Goal: Transaction & Acquisition: Book appointment/travel/reservation

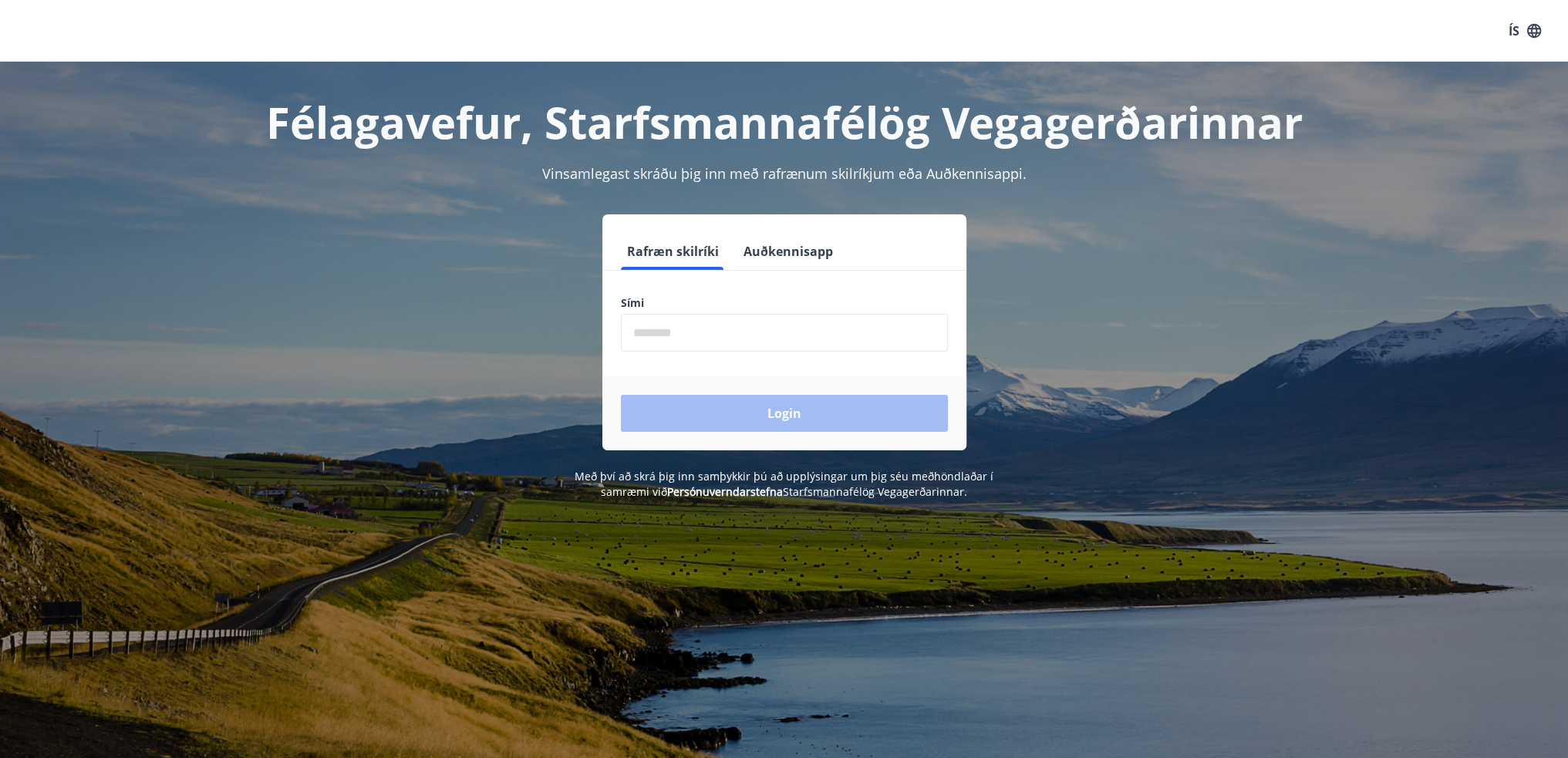
click at [810, 330] on input "phone" at bounding box center [784, 332] width 327 height 38
type input "********"
click at [741, 407] on button "Login" at bounding box center [784, 413] width 327 height 37
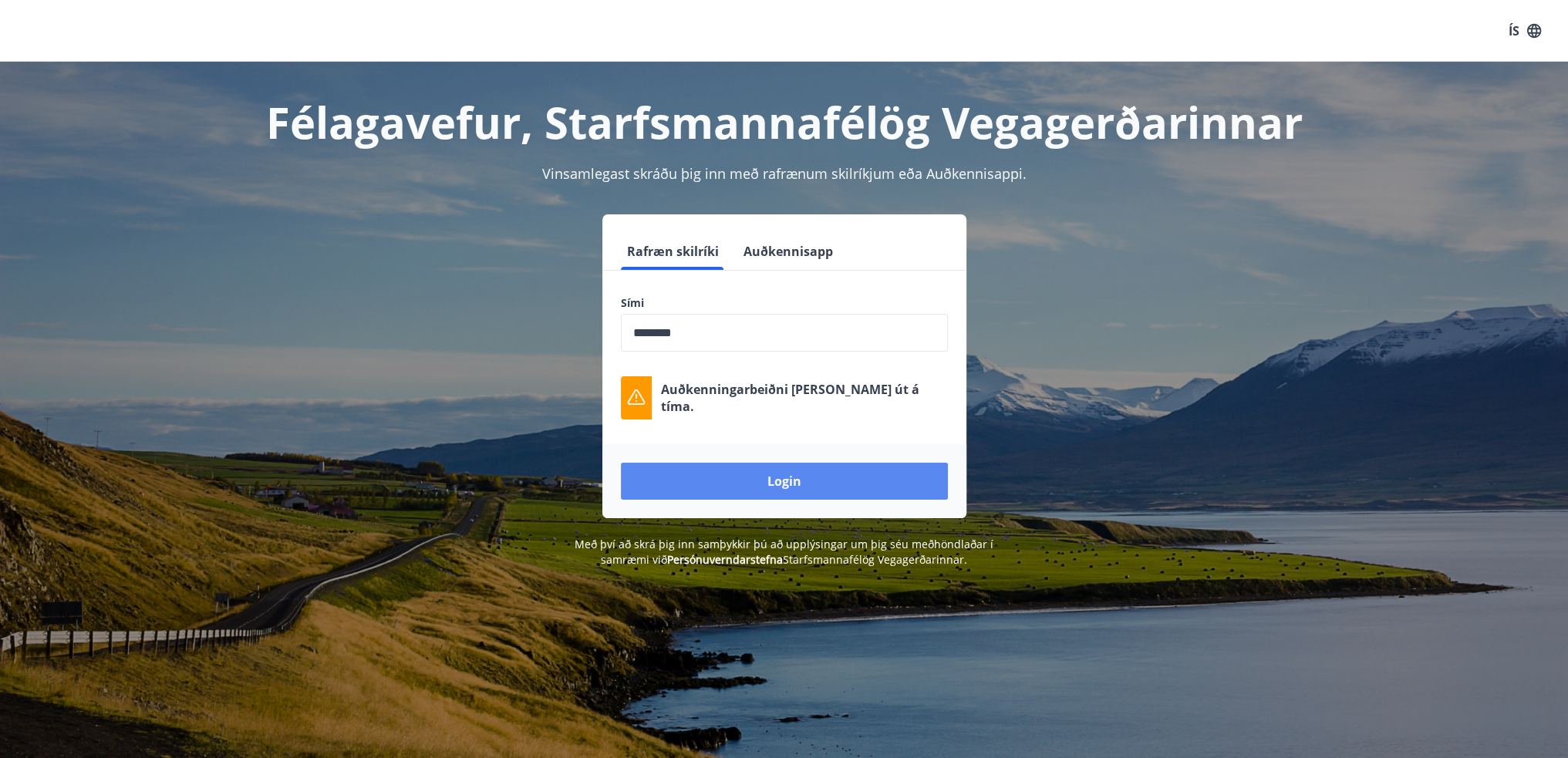
click at [807, 467] on button "Login" at bounding box center [784, 481] width 327 height 37
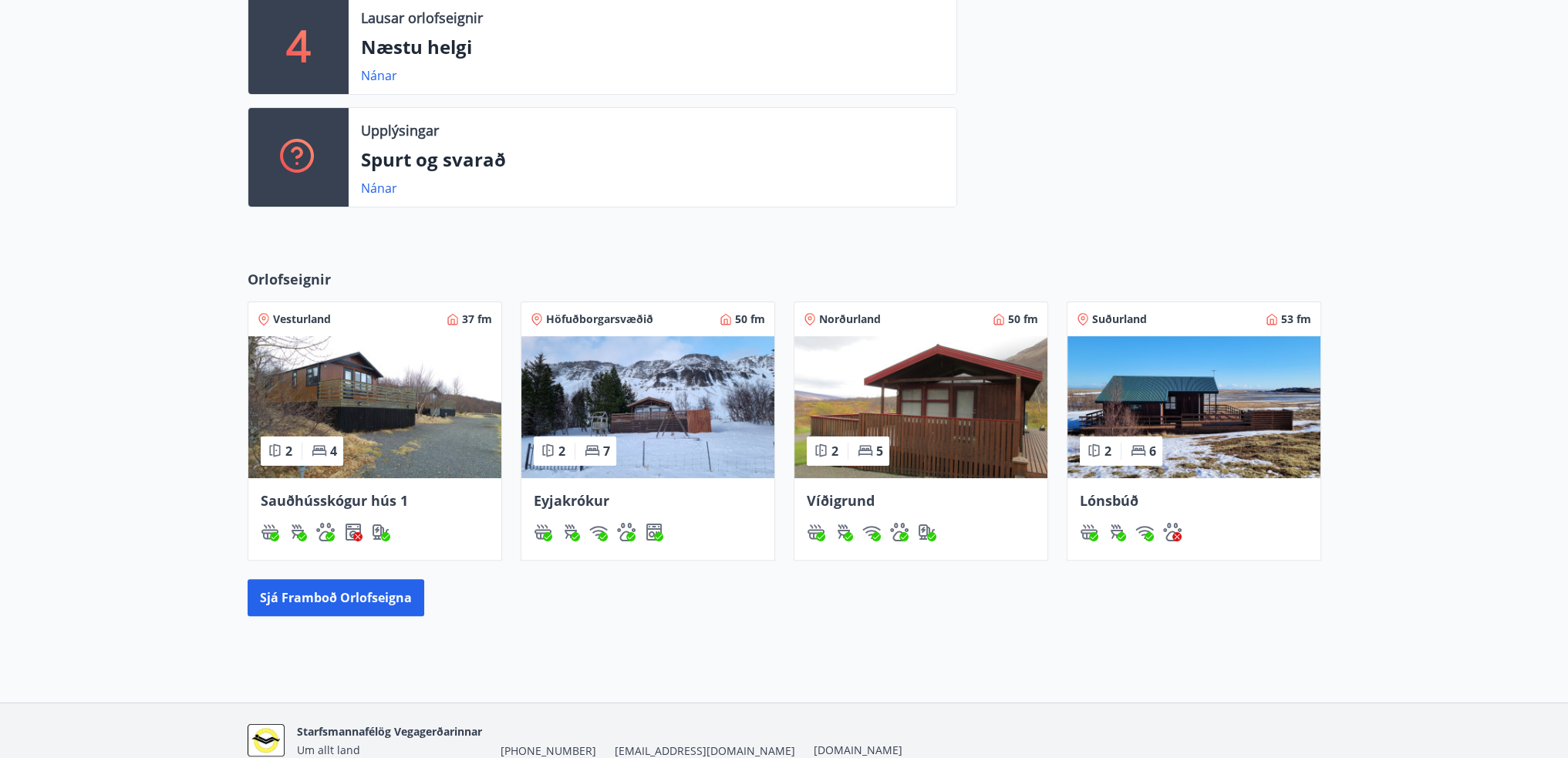
scroll to position [462, 0]
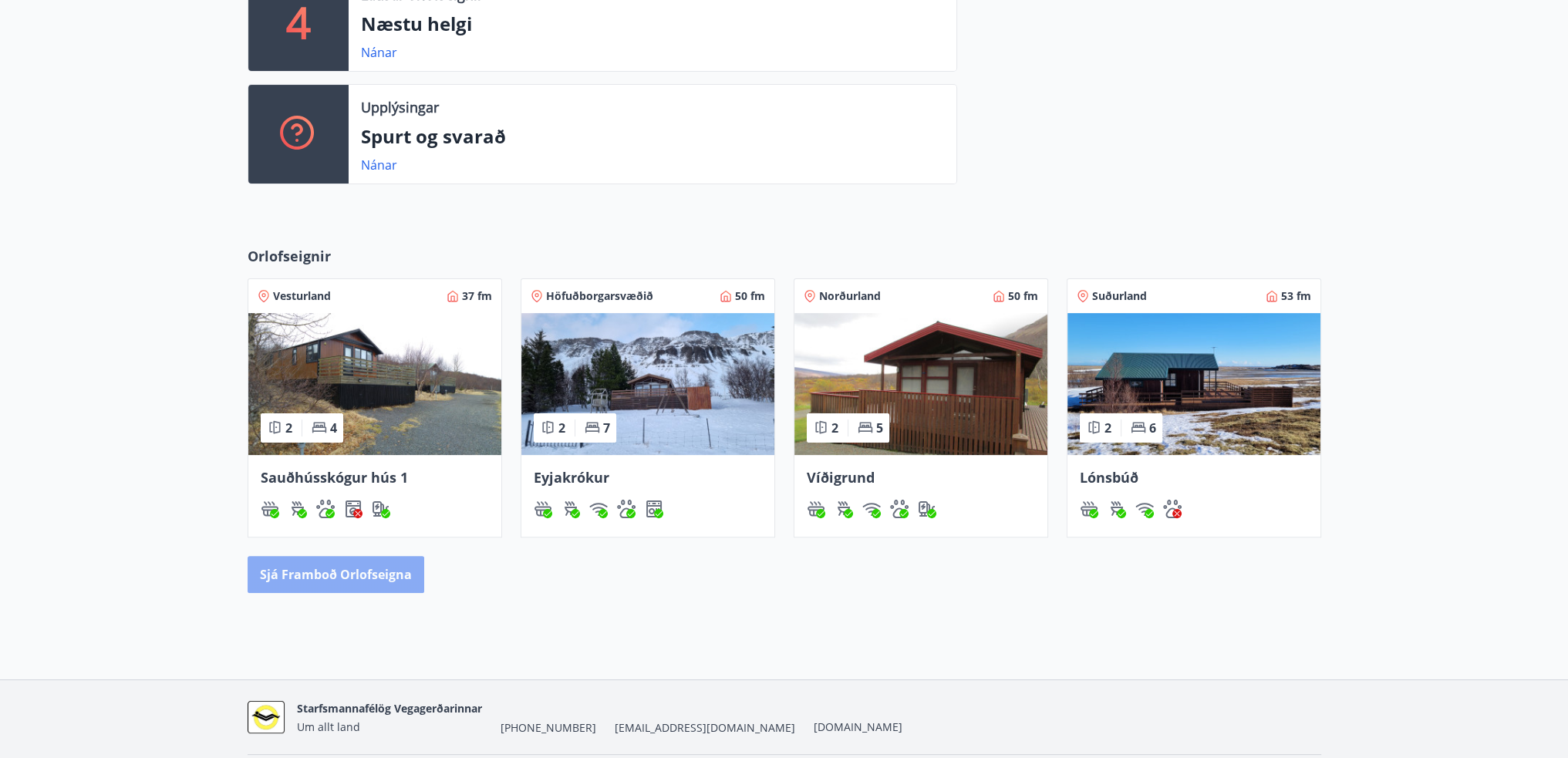
click at [407, 576] on button "Sjá framboð orlofseigna" at bounding box center [336, 575] width 177 height 37
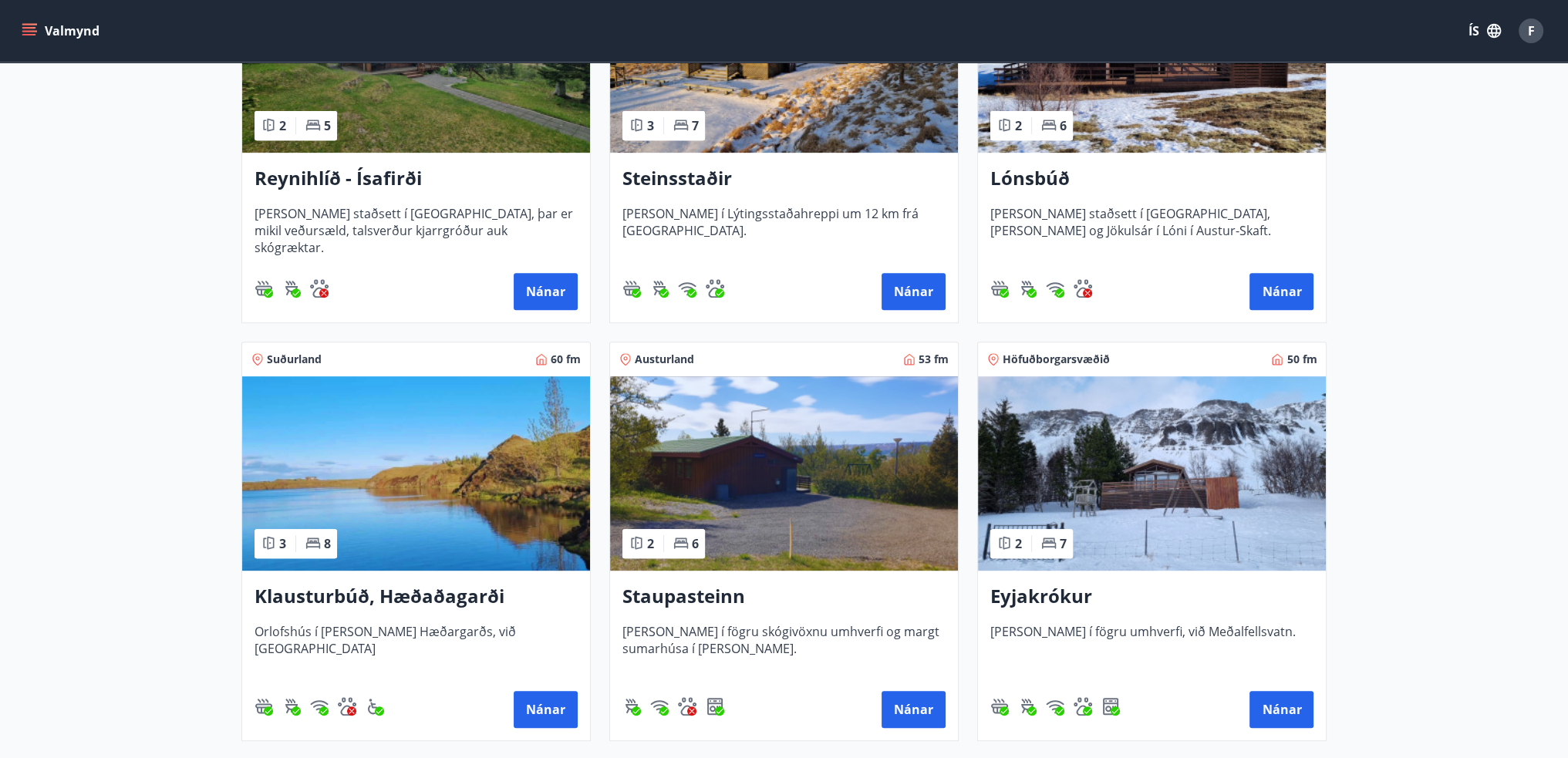
scroll to position [925, 0]
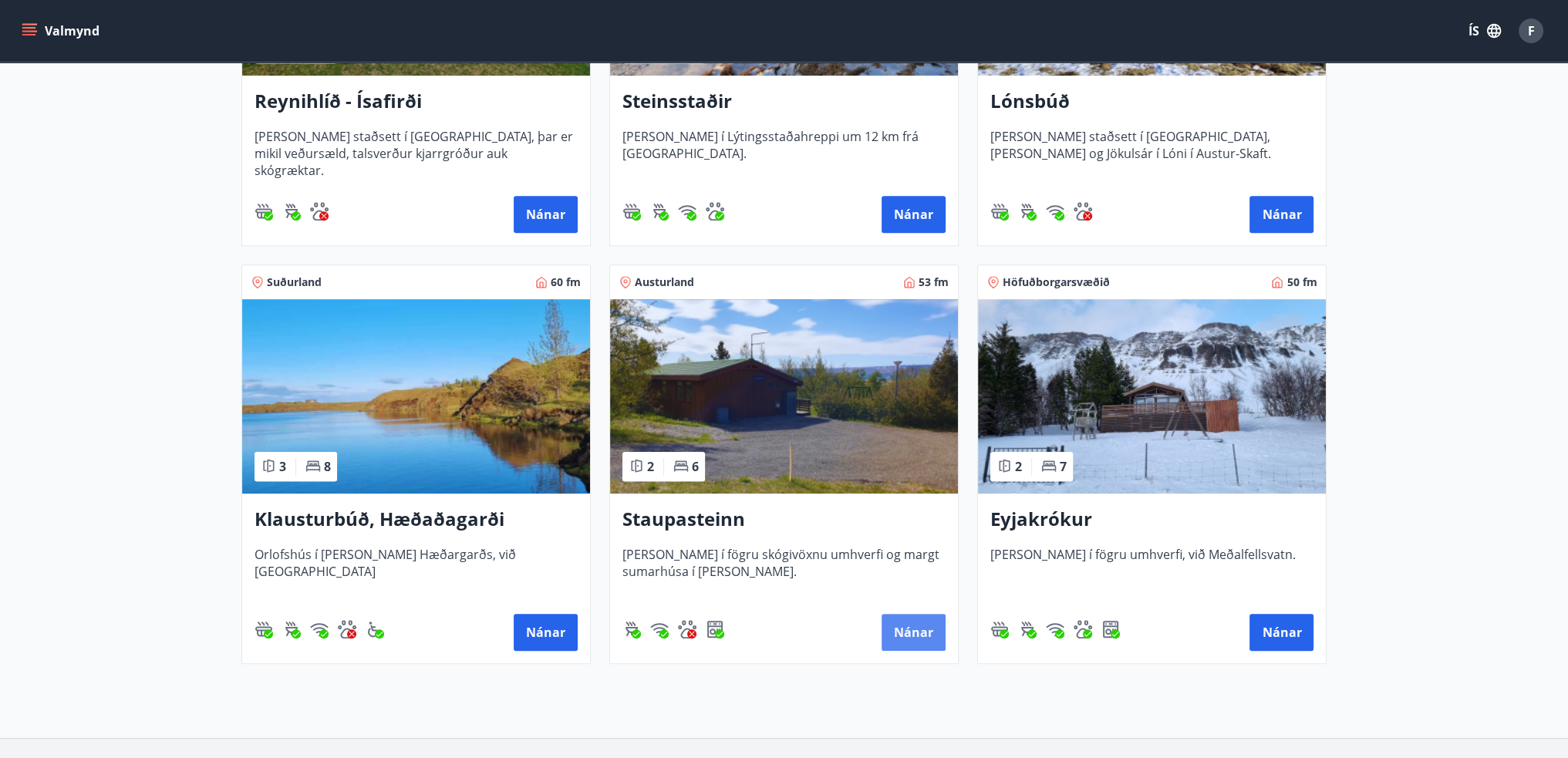
drag, startPoint x: 915, startPoint y: 624, endPoint x: 893, endPoint y: 629, distance: 22.6
click at [893, 629] on button "Nánar" at bounding box center [913, 633] width 64 height 37
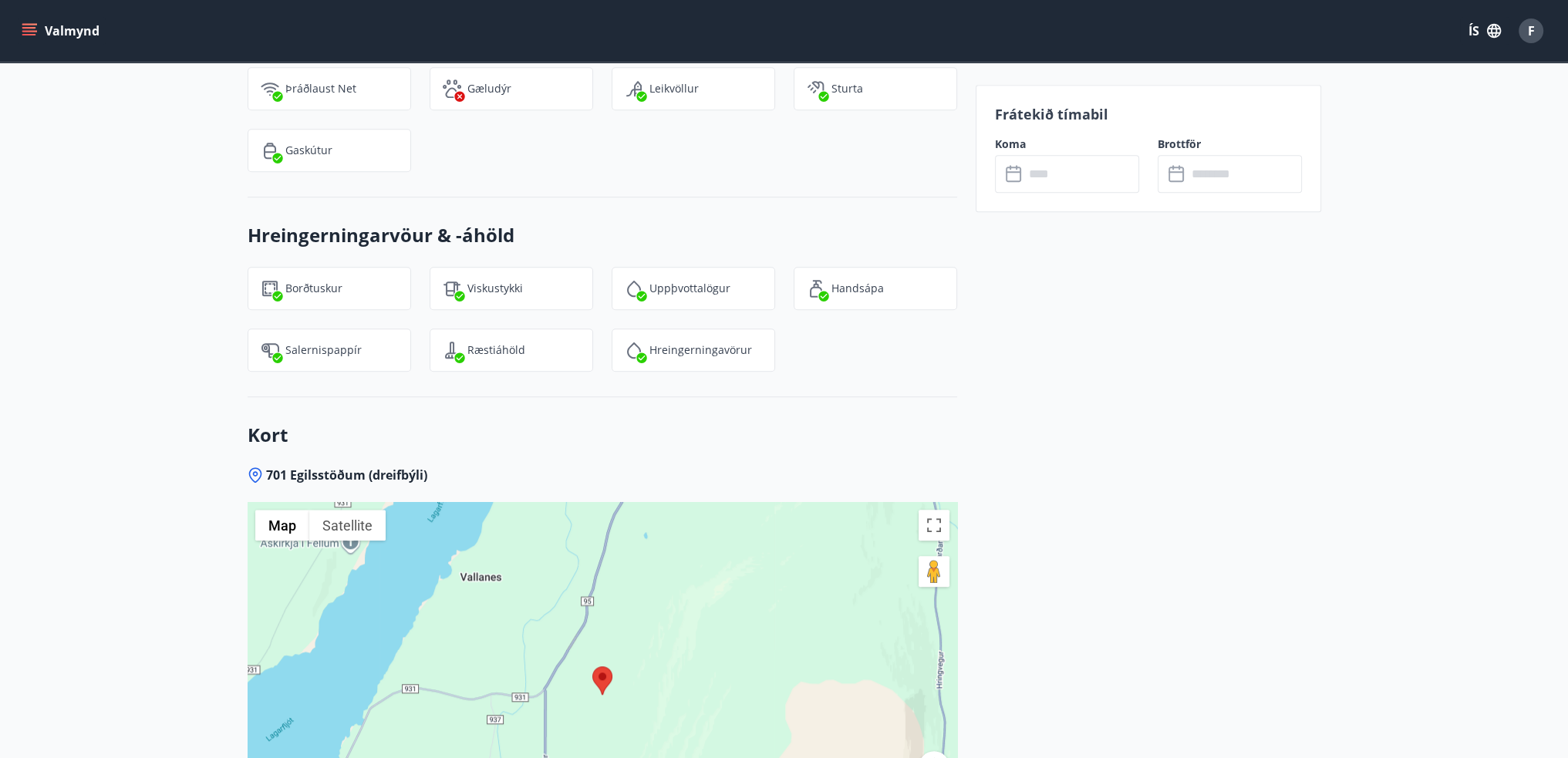
scroll to position [2073, 0]
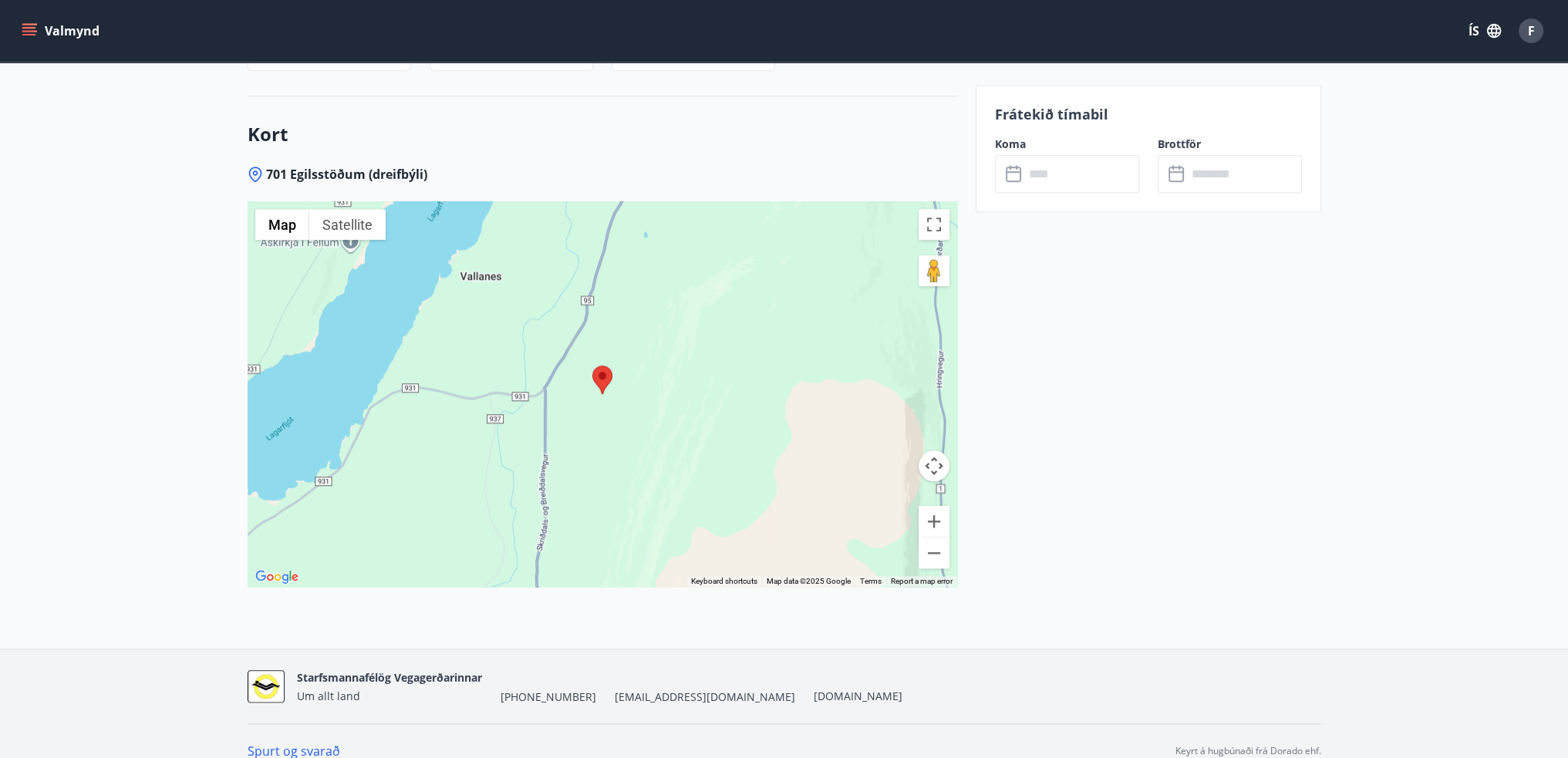
click at [307, 743] on link "Spurt og svarað" at bounding box center [294, 751] width 92 height 17
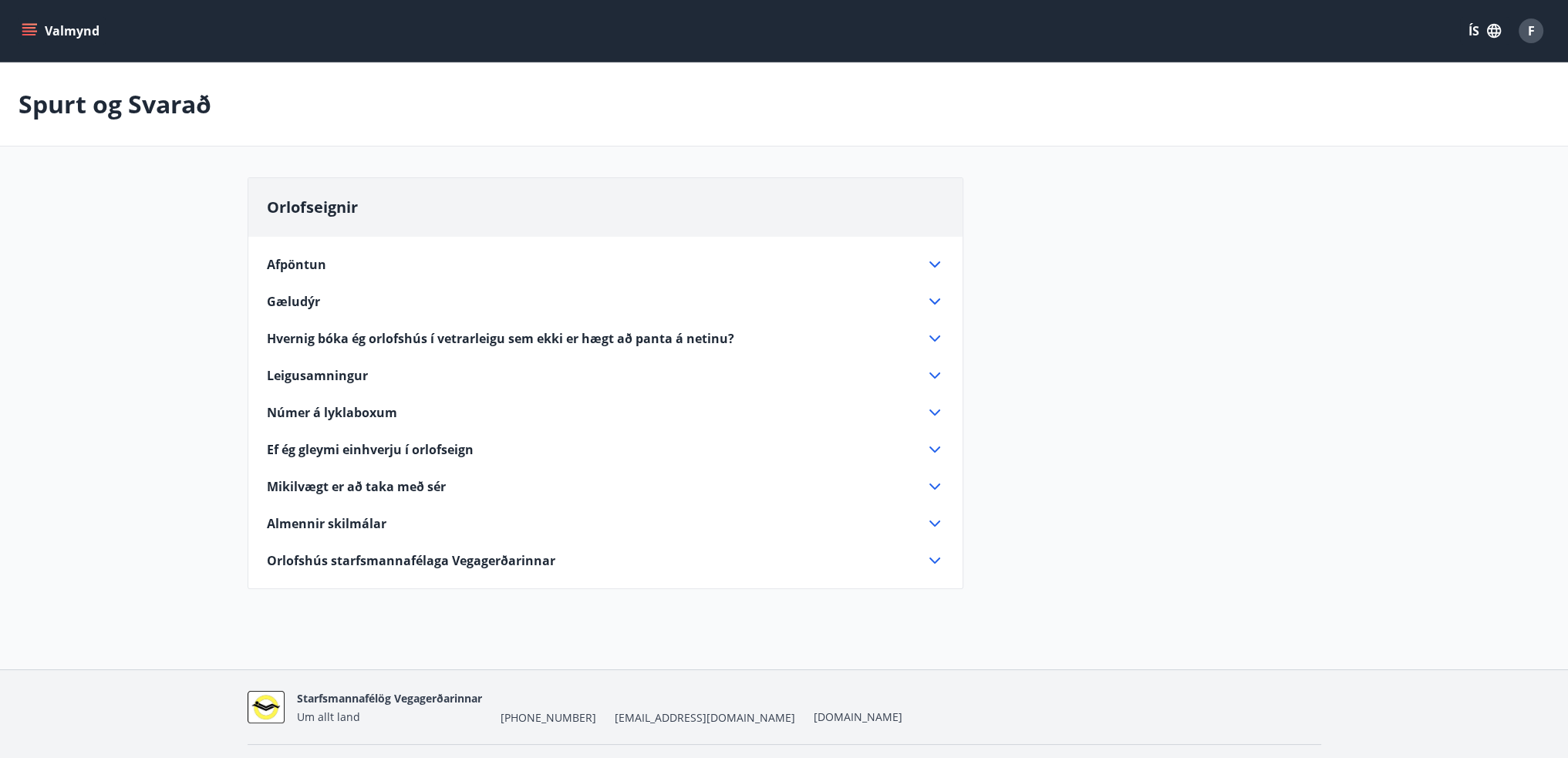
click at [934, 561] on icon at bounding box center [935, 561] width 11 height 6
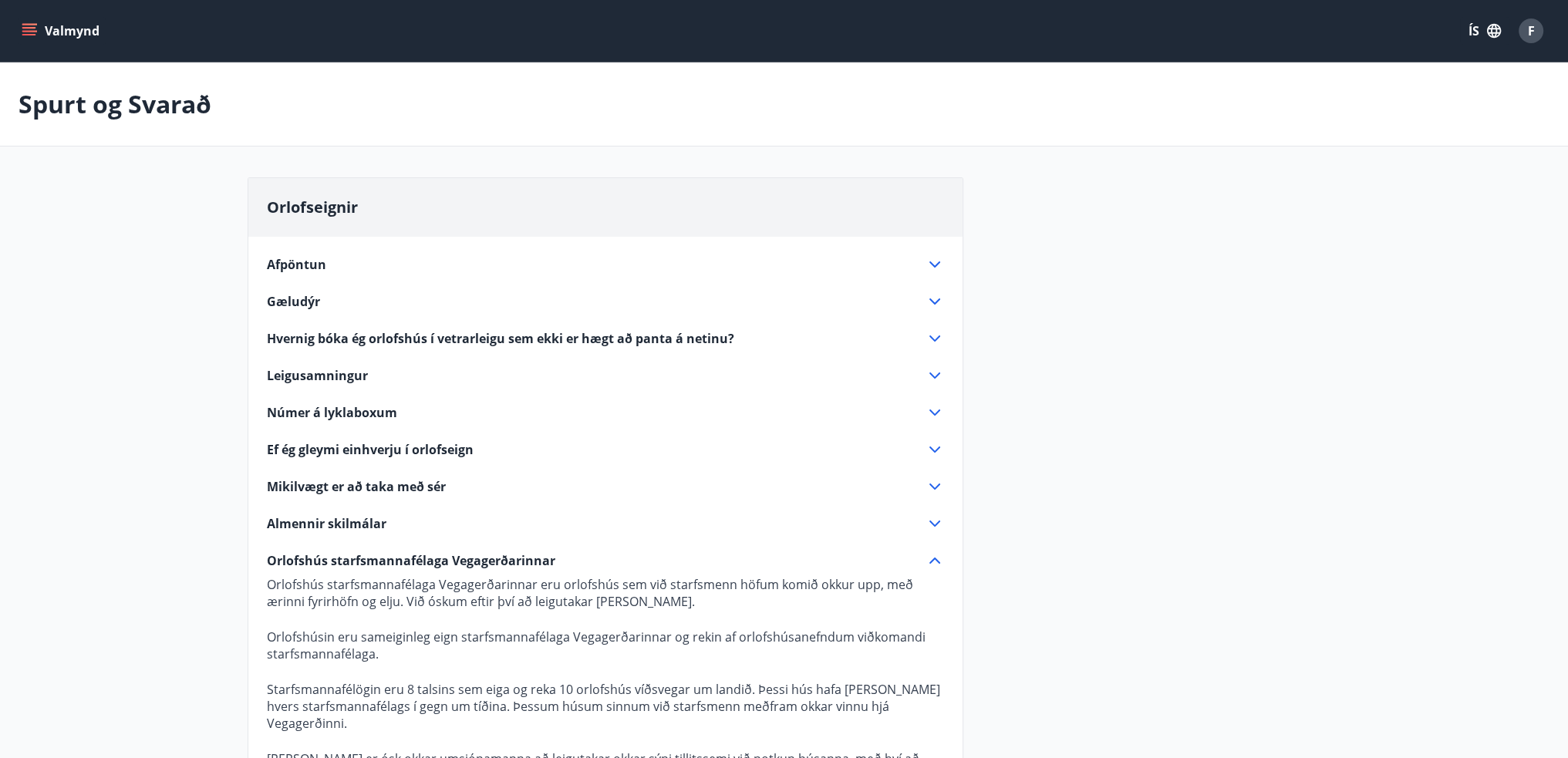
click at [33, 34] on icon "menu" at bounding box center [29, 35] width 14 height 2
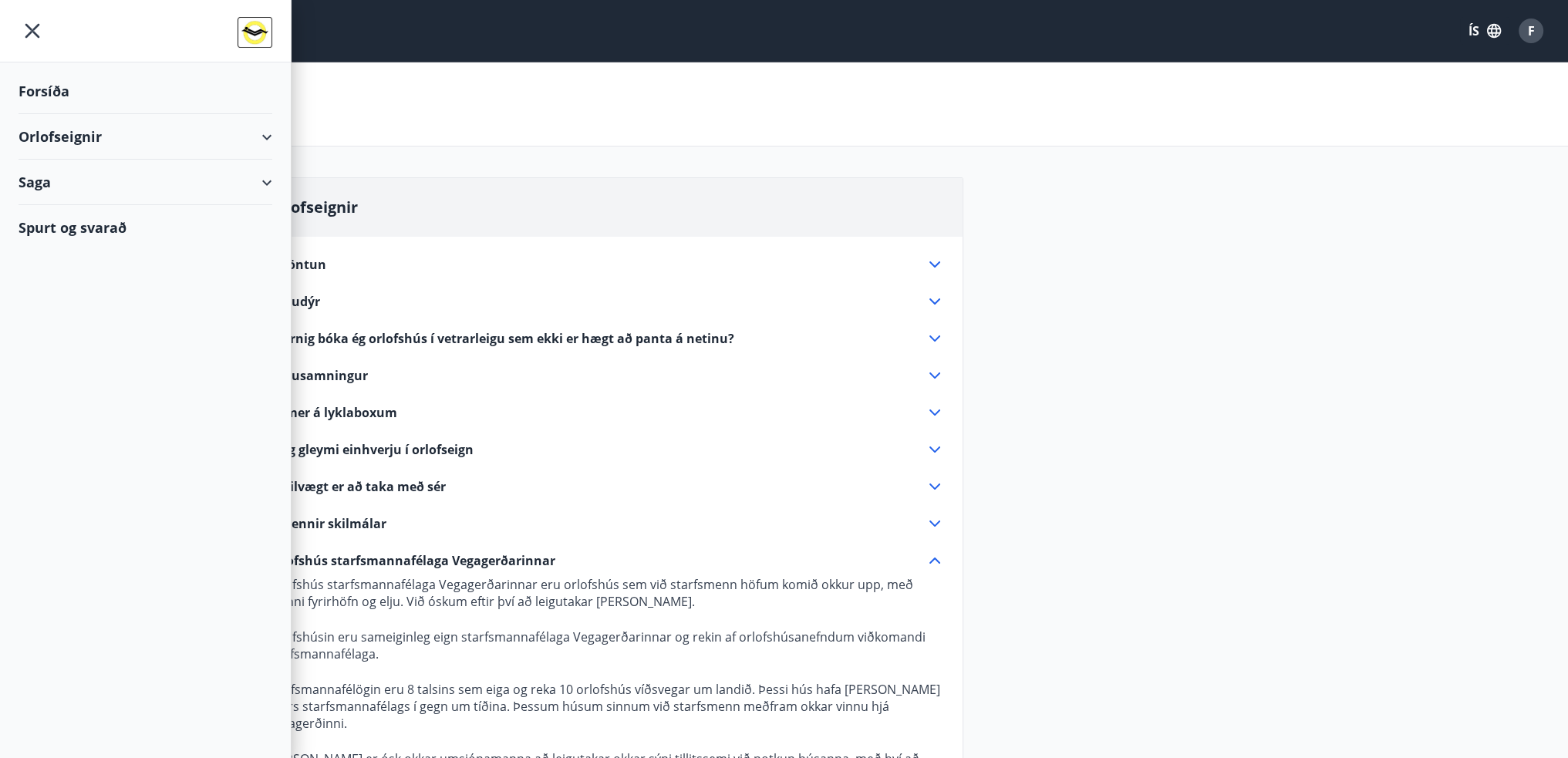
click at [96, 129] on div "Orlofseignir" at bounding box center [146, 136] width 254 height 46
click at [56, 256] on div "Saga" at bounding box center [146, 247] width 254 height 46
click at [53, 80] on div "Forsíða" at bounding box center [146, 91] width 254 height 46
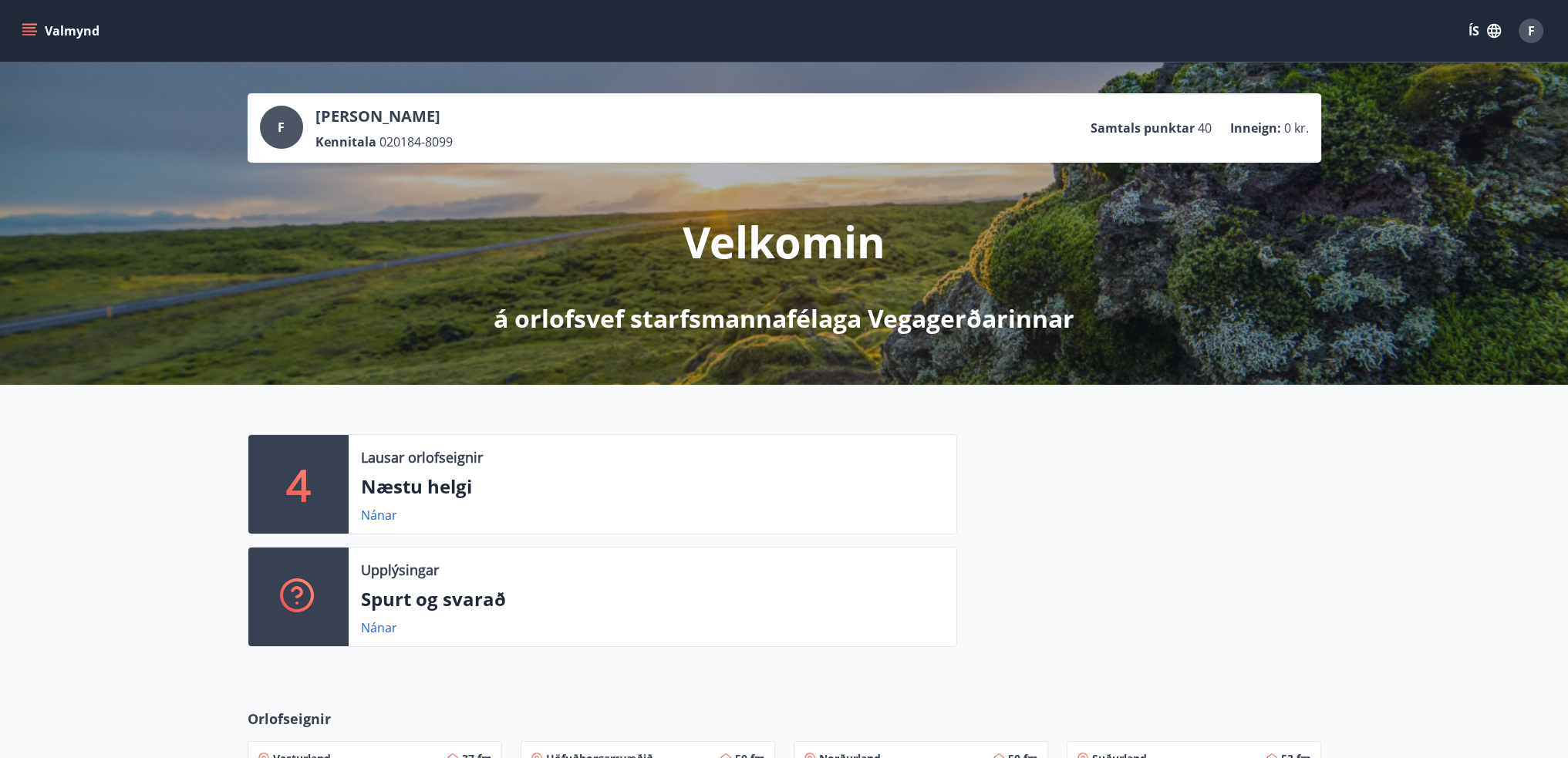
click at [23, 28] on icon "menu" at bounding box center [29, 28] width 14 height 2
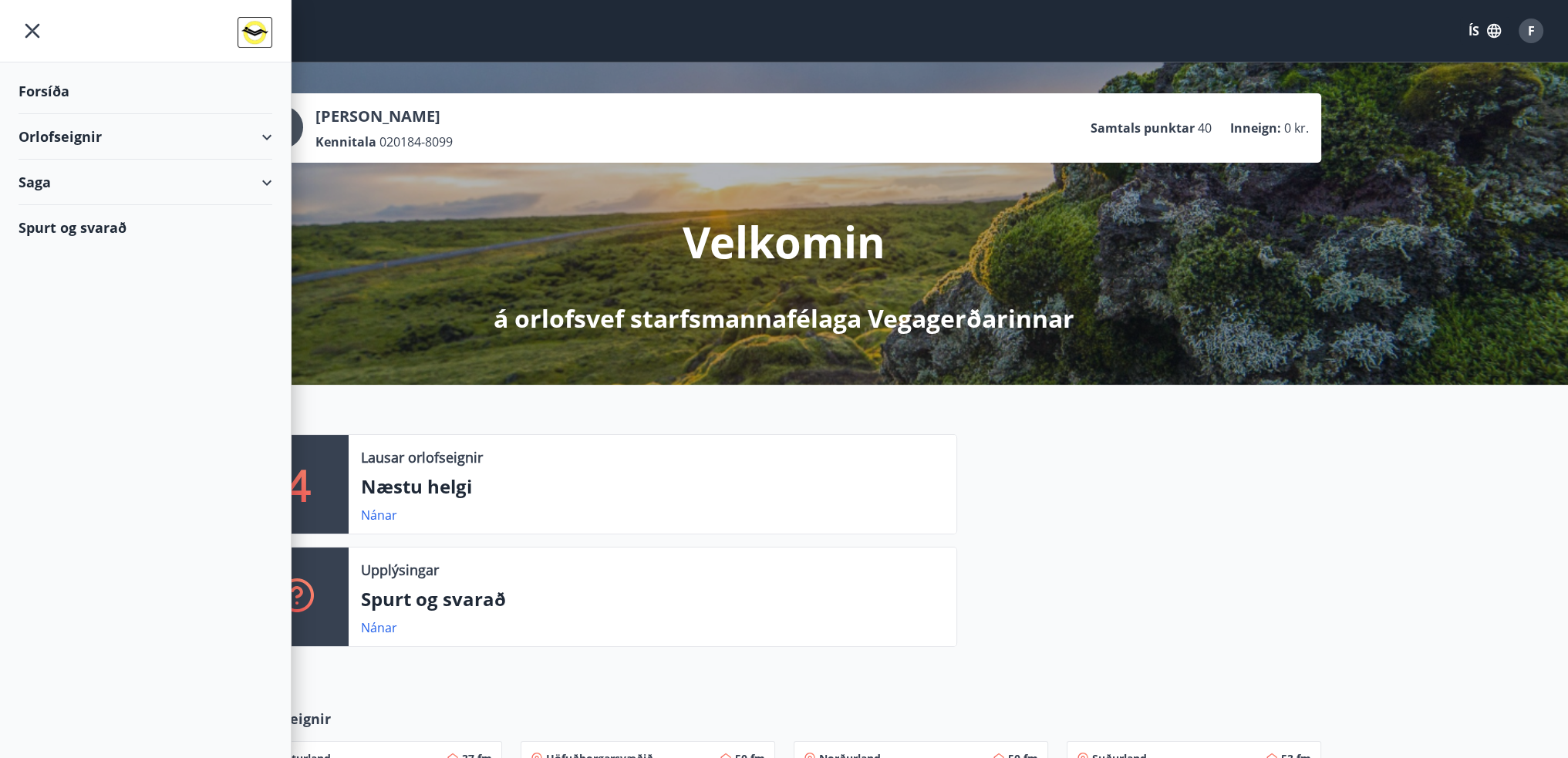
click at [260, 129] on div "Orlofseignir" at bounding box center [146, 136] width 254 height 46
click at [81, 138] on div "Orlofseignir" at bounding box center [146, 136] width 254 height 46
click at [72, 133] on div "Orlofseignir" at bounding box center [146, 136] width 254 height 46
click at [40, 249] on div "Saga" at bounding box center [146, 247] width 254 height 46
click at [51, 419] on div "Spurt og svarað" at bounding box center [146, 422] width 254 height 45
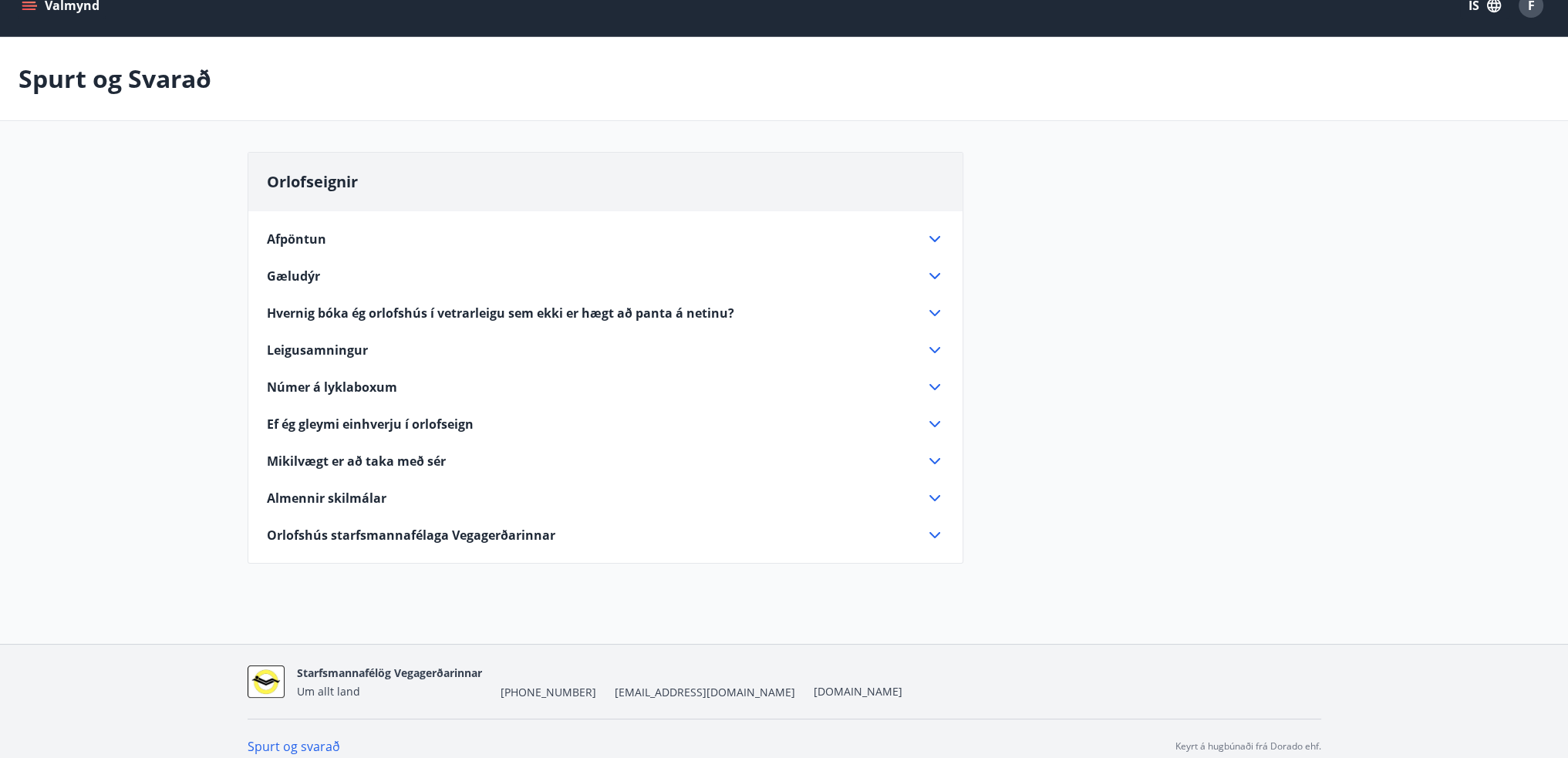
scroll to position [40, 0]
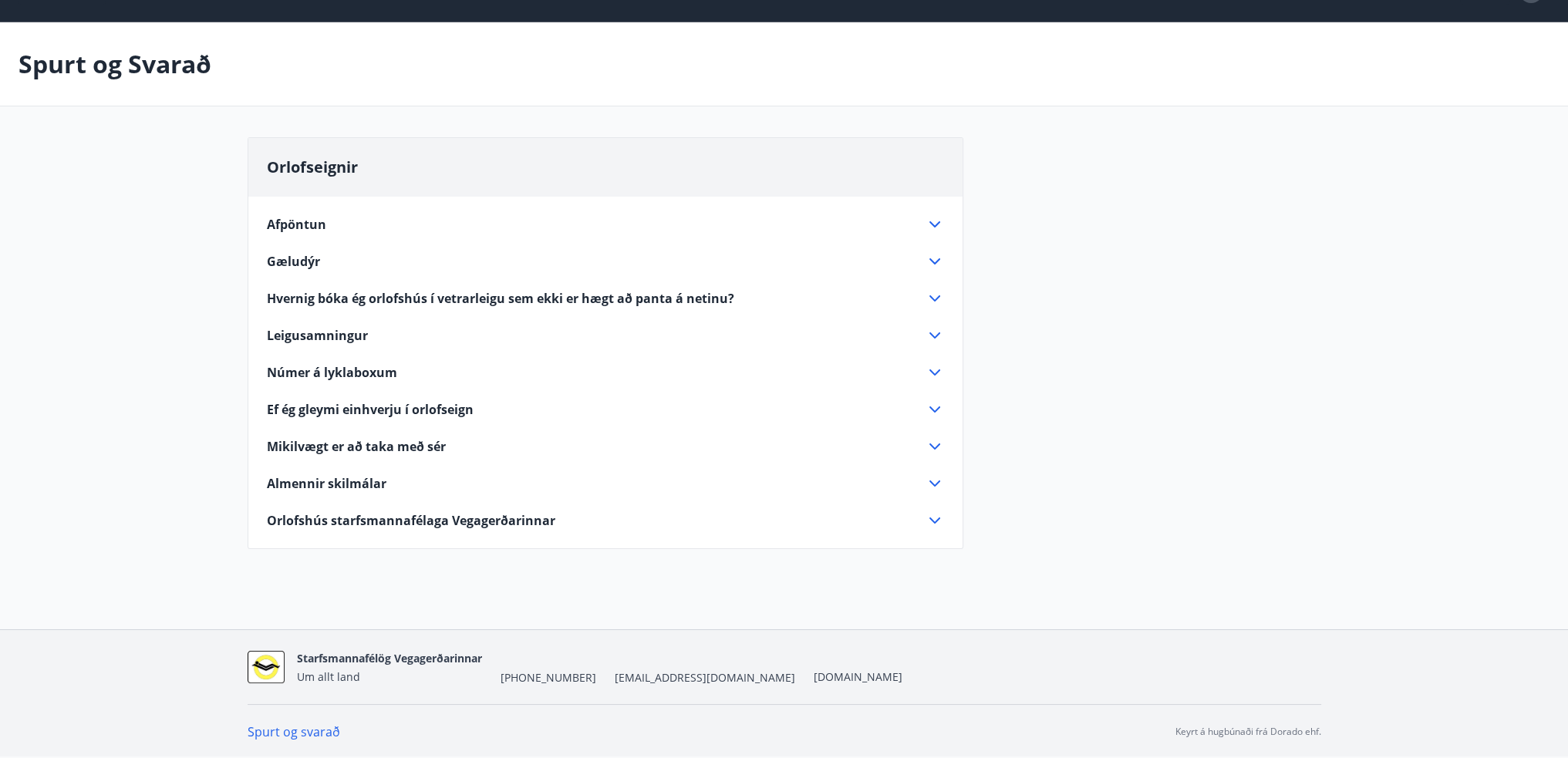
click at [944, 295] on div "Afpöntun Leigan fæst aðeins endurgreidd ef bústaðurinn leigist aftur. Gæludýr G…" at bounding box center [606, 363] width 714 height 333
click at [932, 299] on icon at bounding box center [935, 298] width 19 height 19
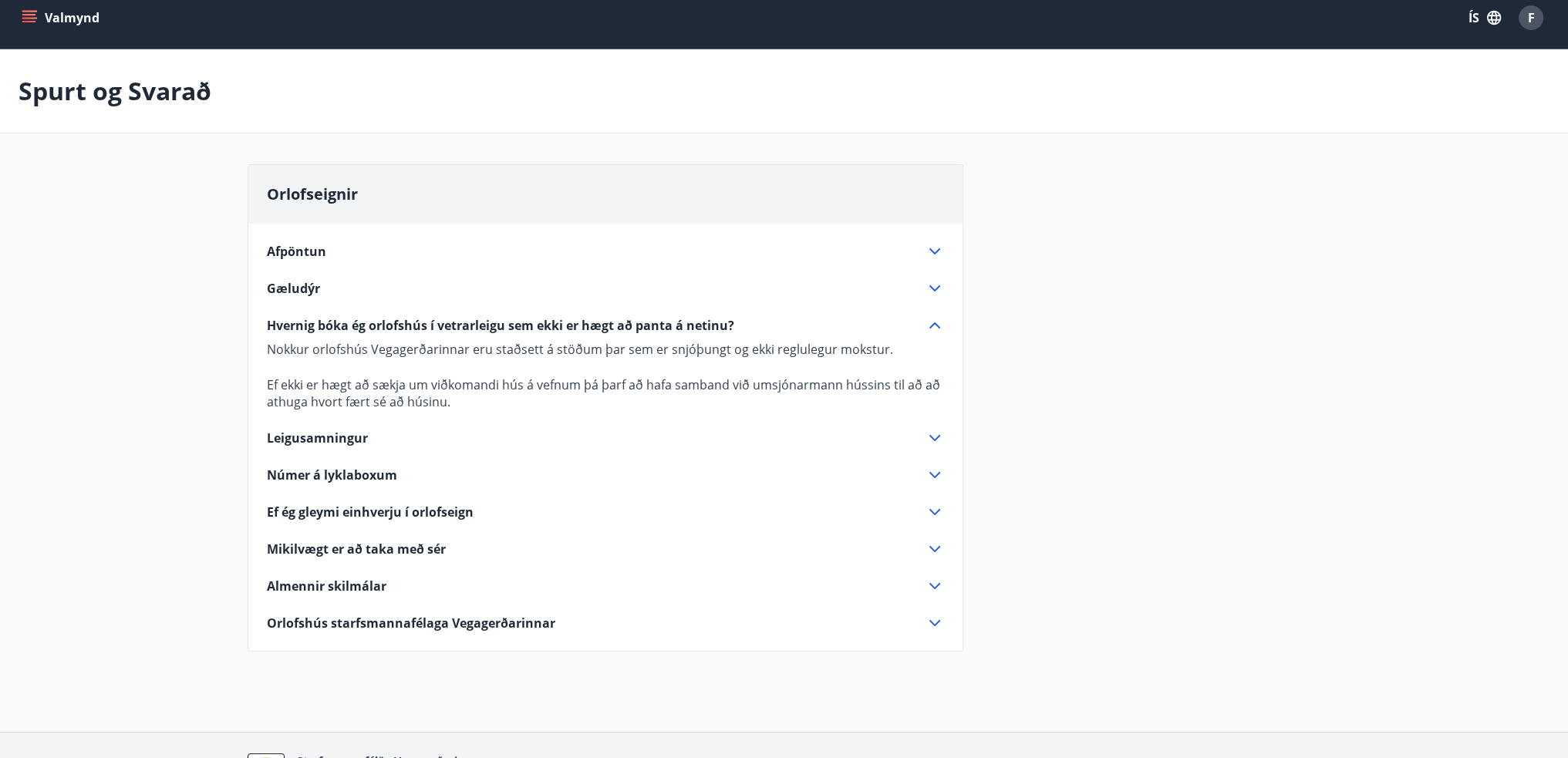
scroll to position [0, 0]
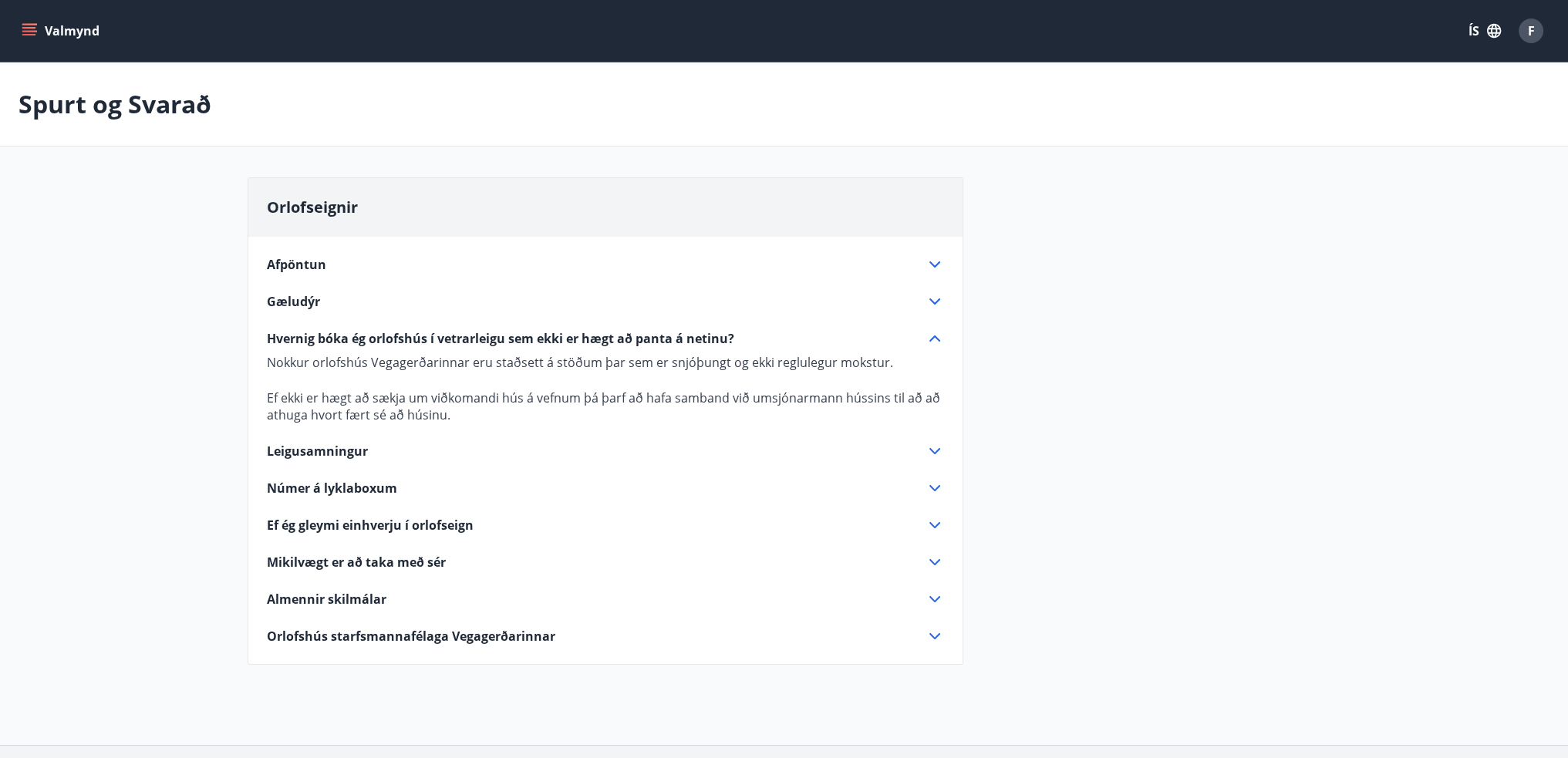
click at [75, 24] on button "Valmynd" at bounding box center [62, 31] width 88 height 28
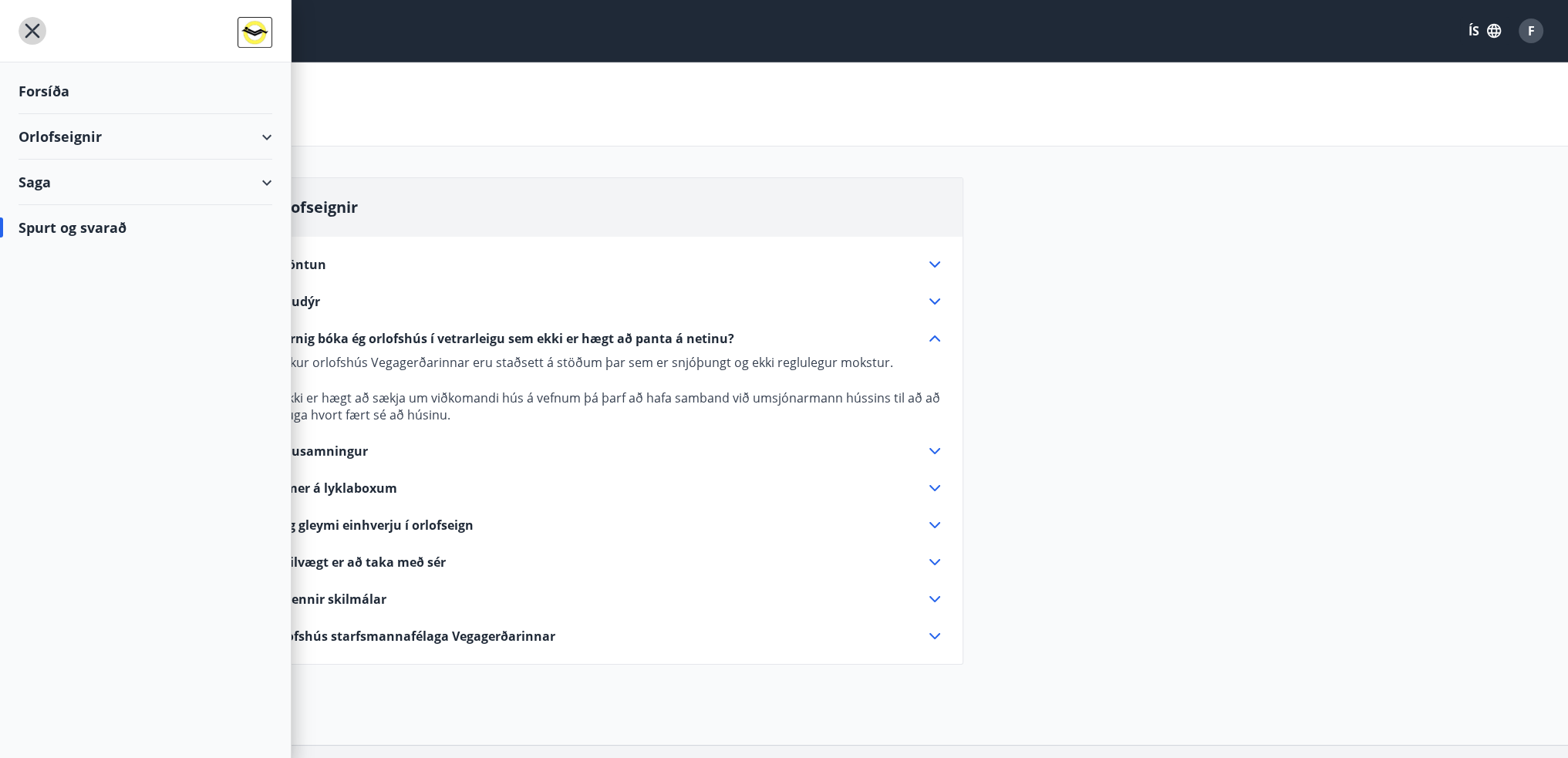
click at [32, 31] on icon "menu" at bounding box center [33, 31] width 3 height 3
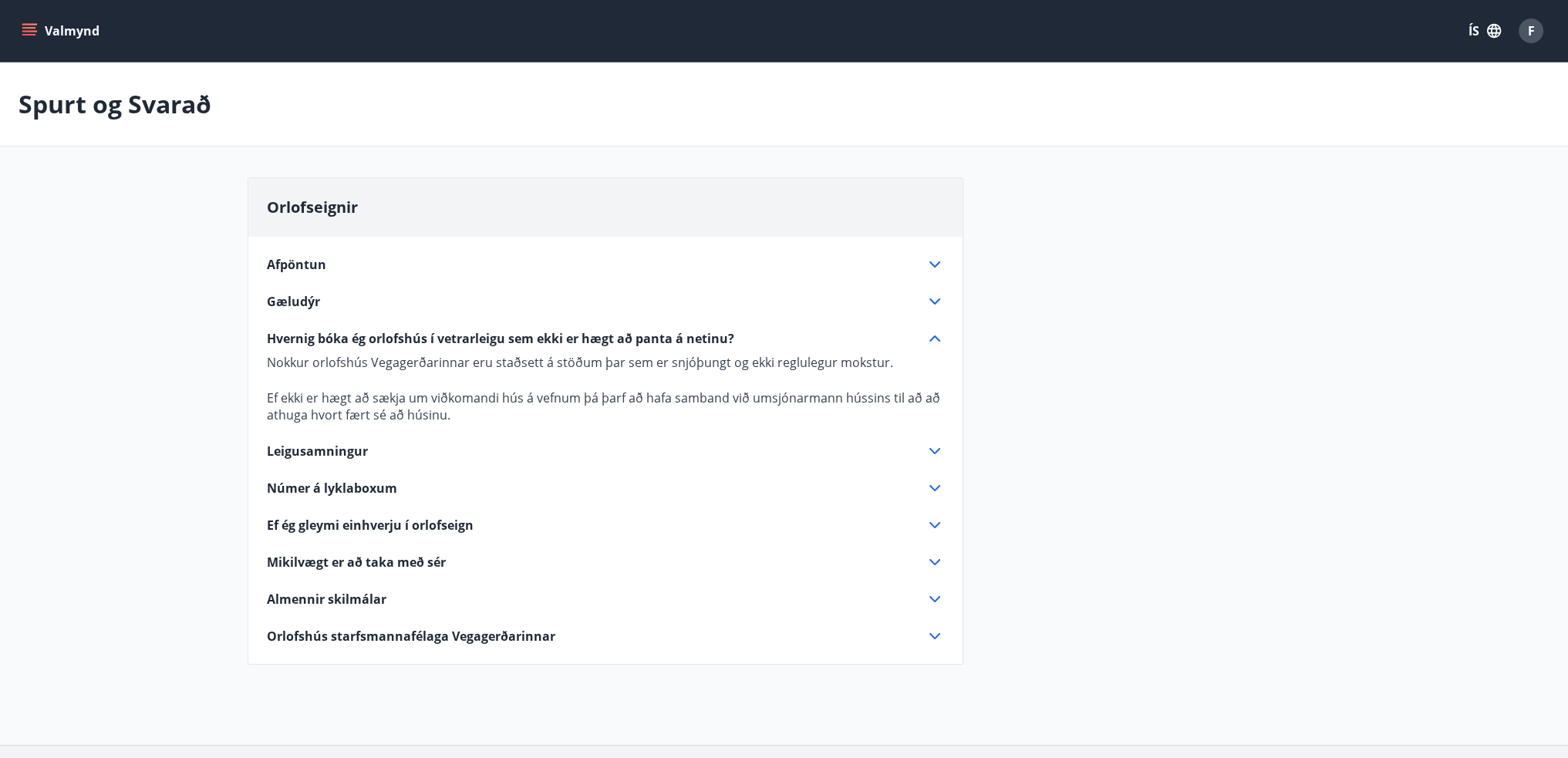
click at [32, 31] on icon "menu" at bounding box center [31, 31] width 17 height 2
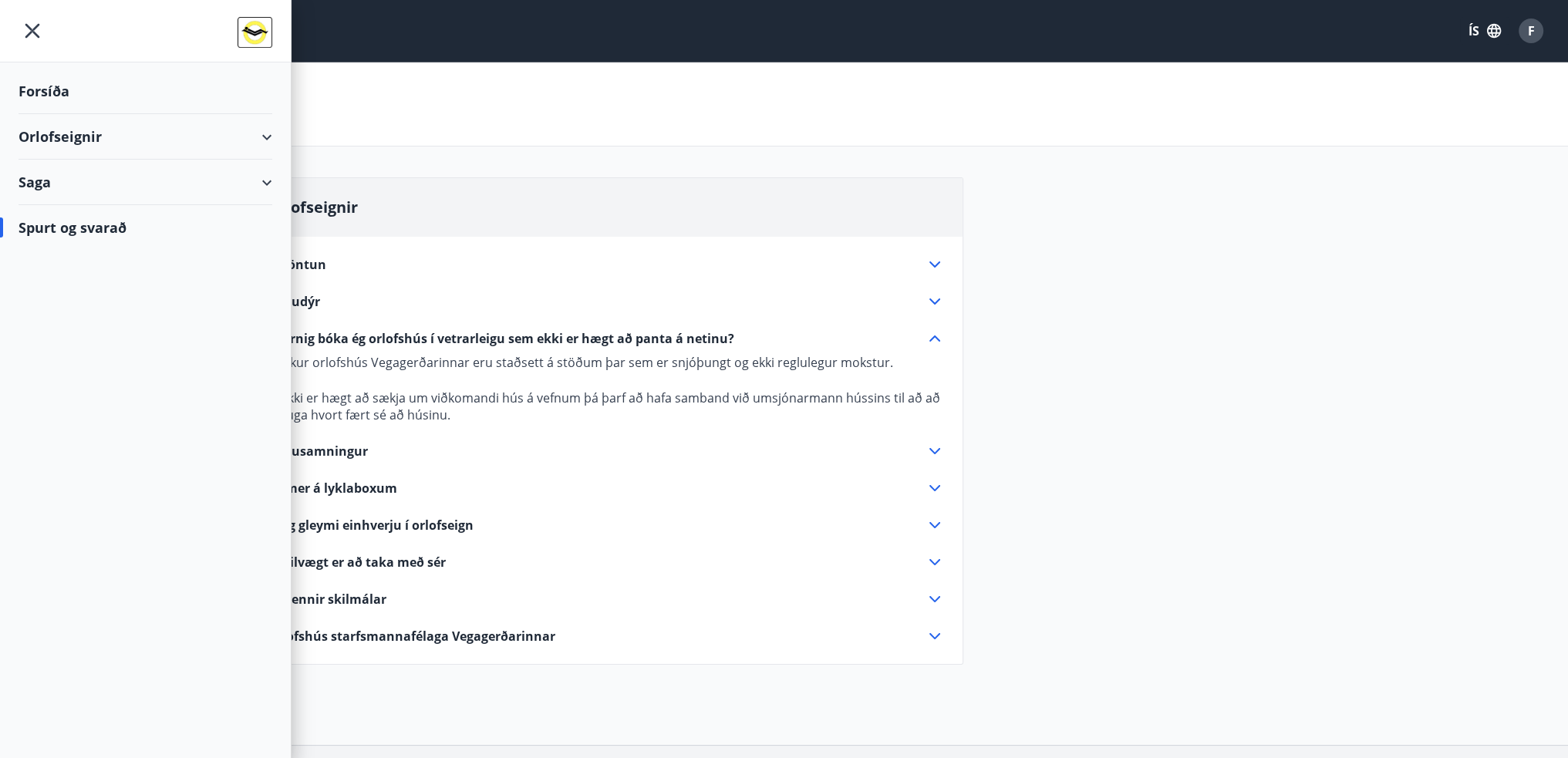
click at [256, 134] on div "Orlofseignir" at bounding box center [146, 136] width 254 height 46
click at [213, 245] on div "Saga" at bounding box center [146, 247] width 254 height 46
click at [1164, 252] on div "Orlofseignir Afpöntun Leigan fæst aðeins endurgreidd ef bústaðurinn leigist aft…" at bounding box center [785, 430] width 1074 height 506
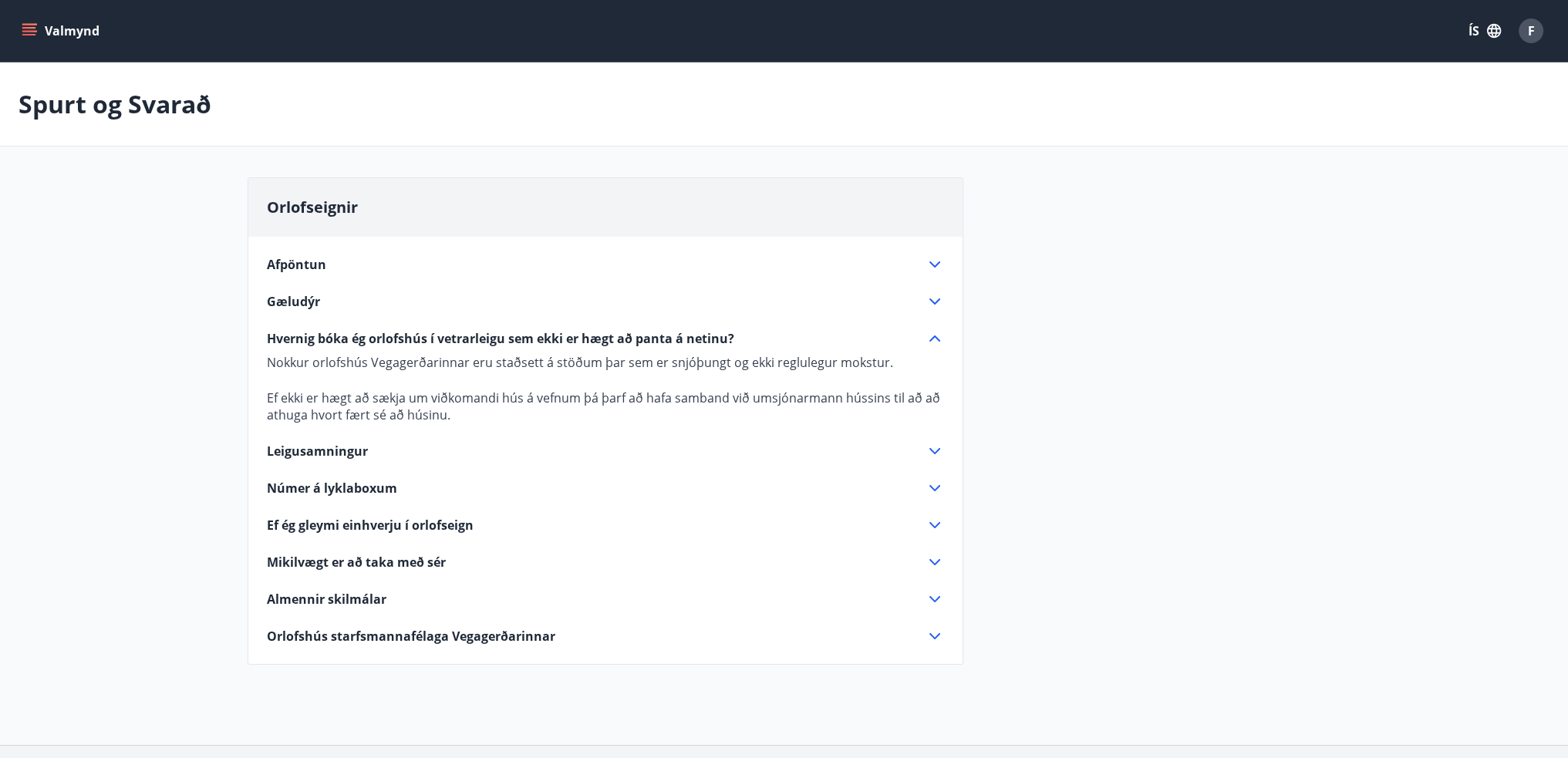
click at [59, 25] on button "Valmynd" at bounding box center [62, 31] width 88 height 28
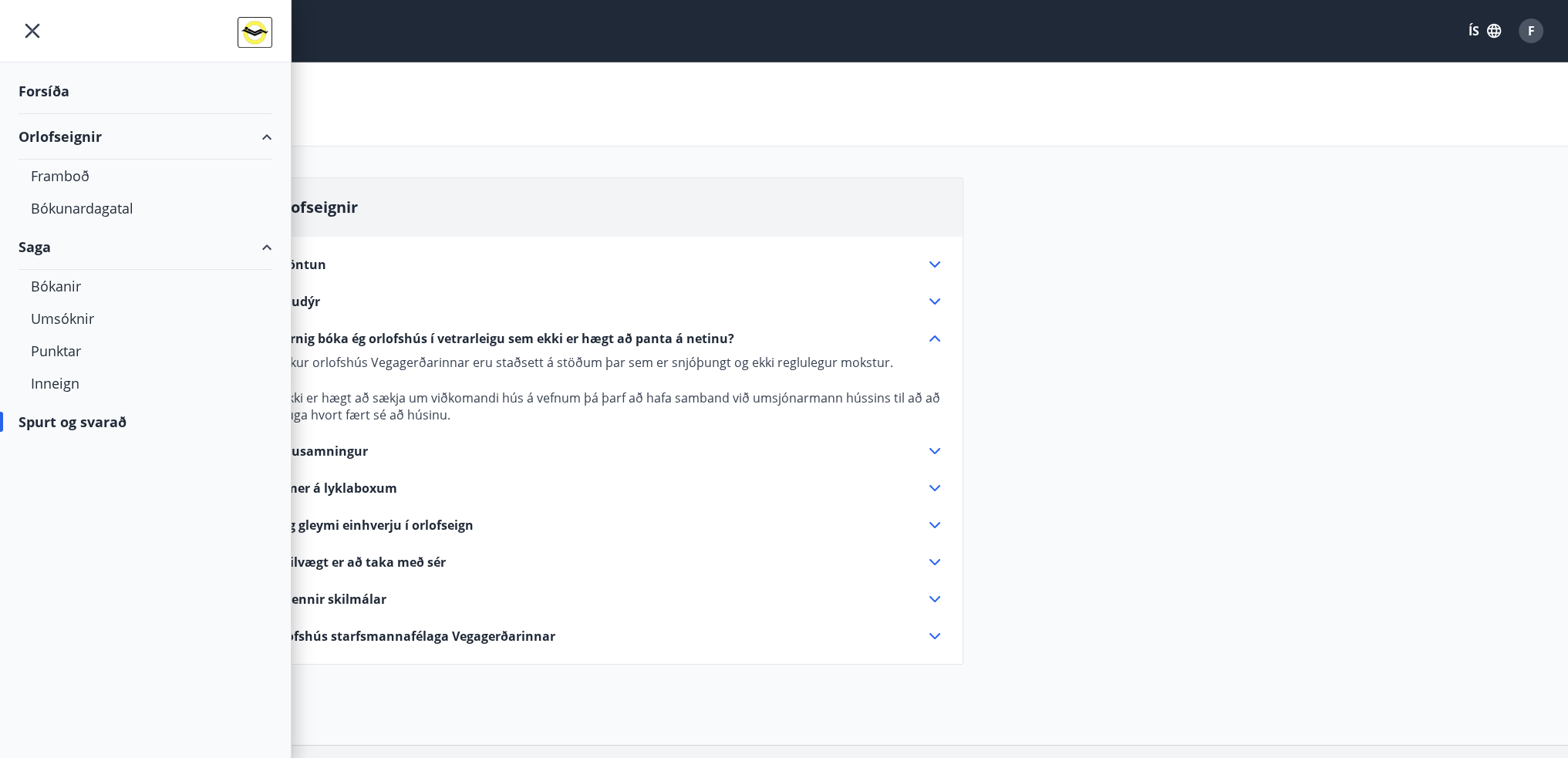
click at [80, 95] on div "Forsíða" at bounding box center [146, 91] width 254 height 46
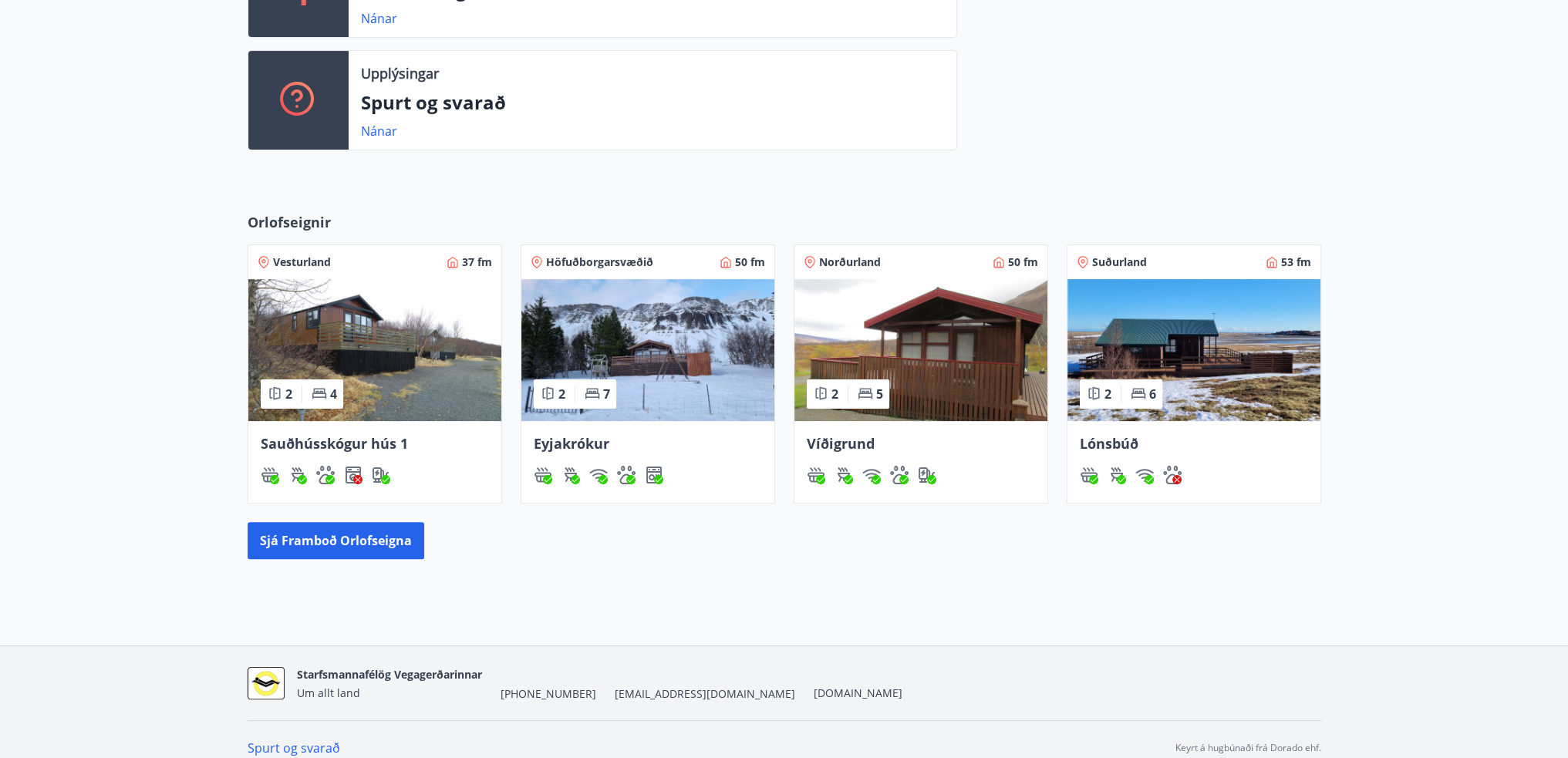
scroll to position [512, 0]
